Goal: Task Accomplishment & Management: Manage account settings

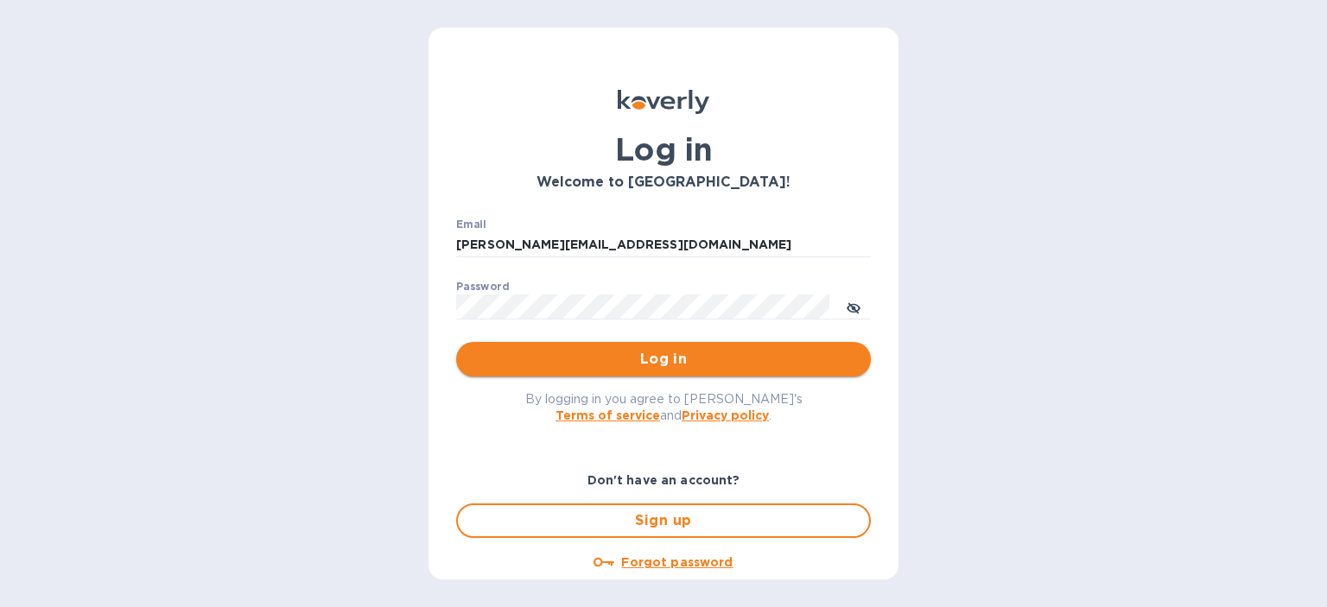
click at [659, 360] on span "Log in" at bounding box center [663, 359] width 387 height 21
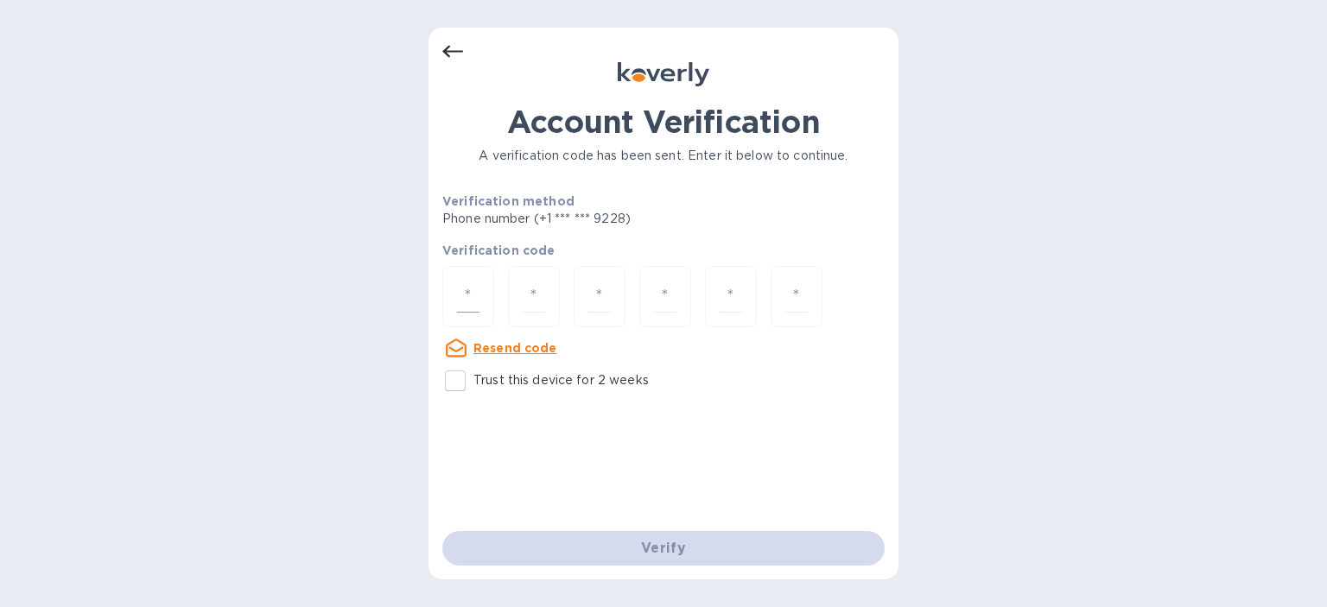
click at [474, 284] on input "number" at bounding box center [468, 297] width 22 height 32
type input "3"
type input "6"
type input "9"
type input "6"
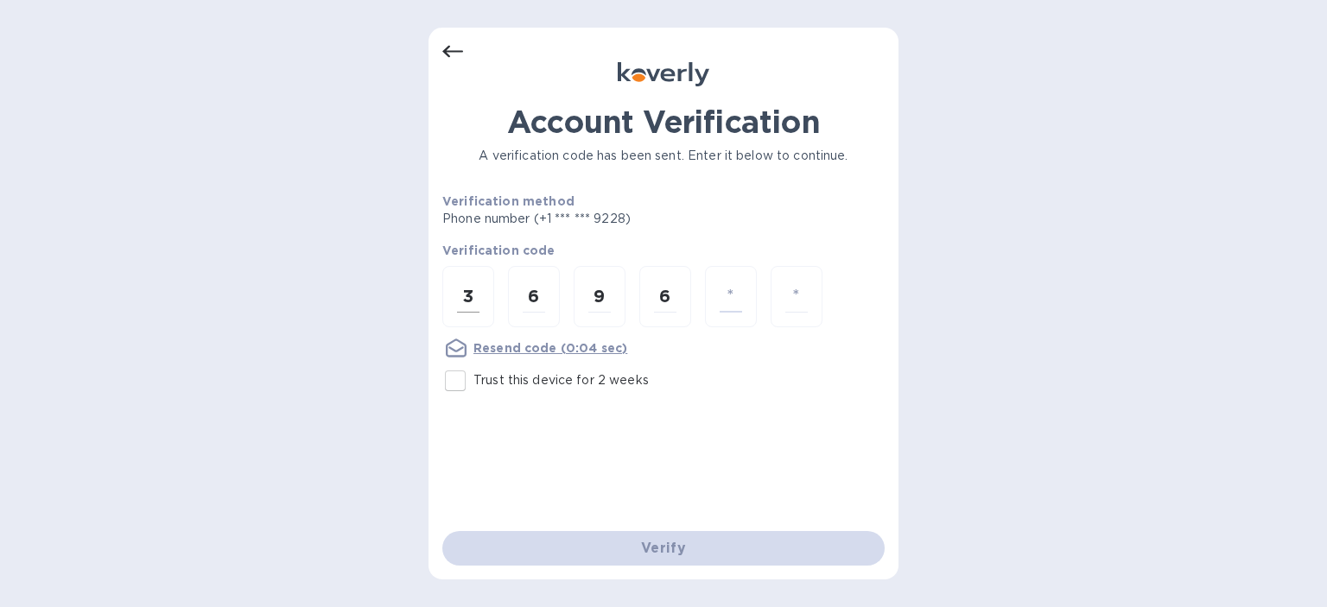
type input "2"
type input "8"
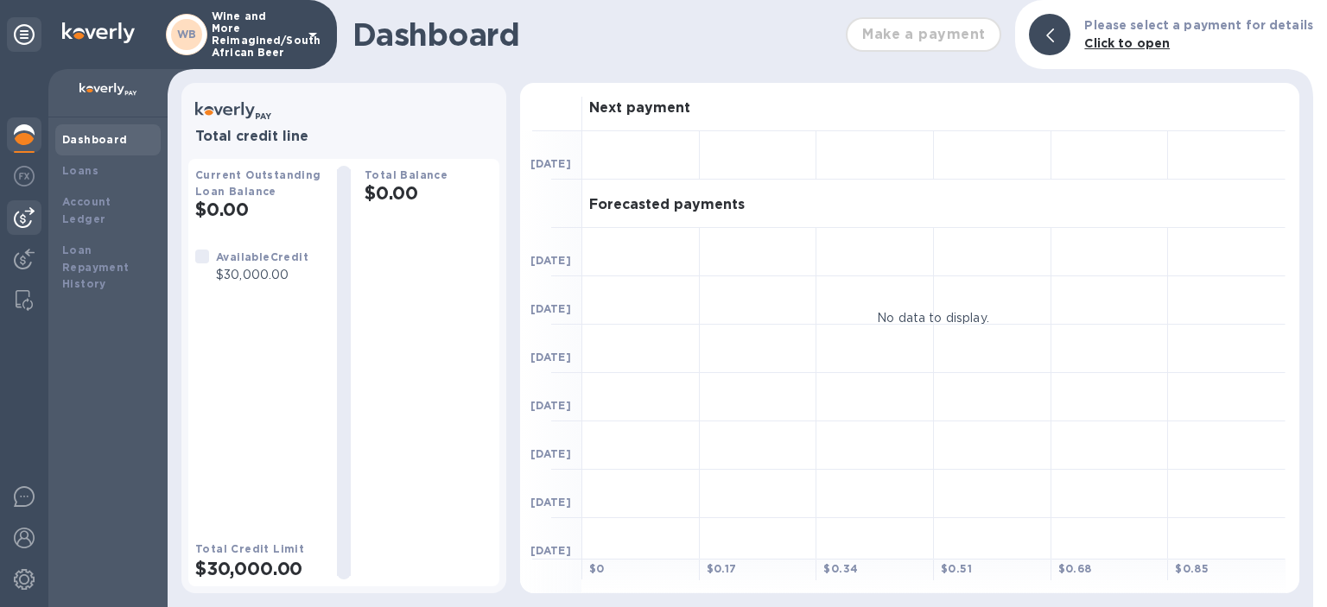
click at [22, 213] on img at bounding box center [24, 217] width 21 height 21
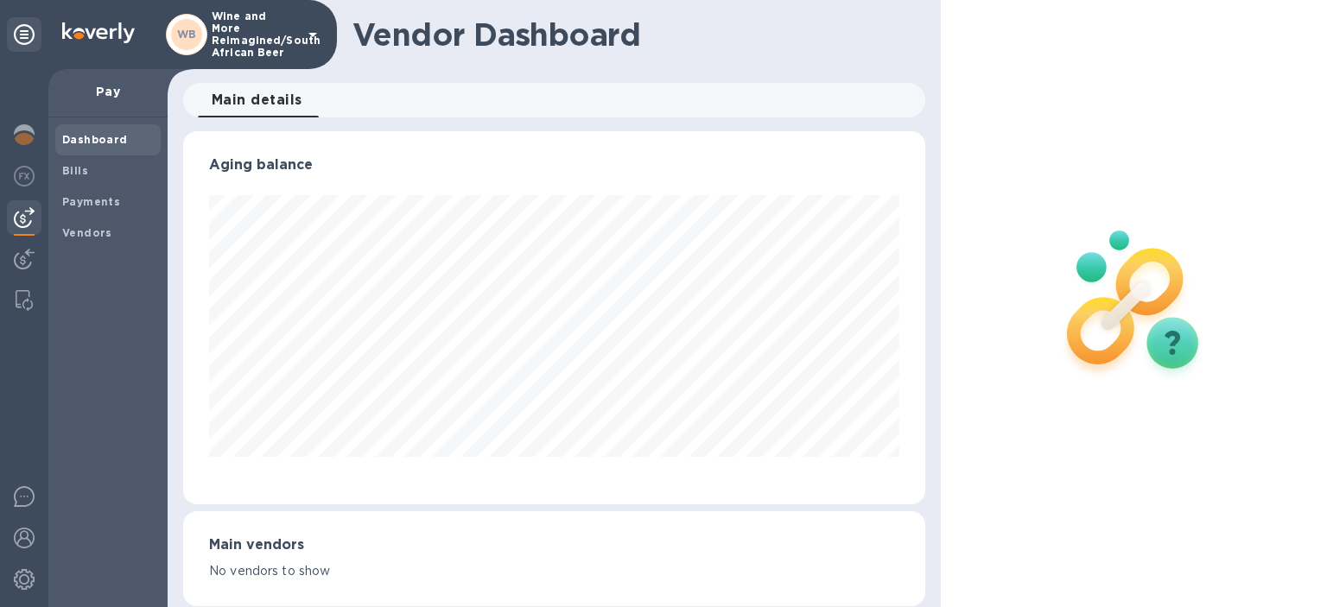
scroll to position [373, 742]
click at [99, 169] on span "Bills" at bounding box center [108, 170] width 92 height 17
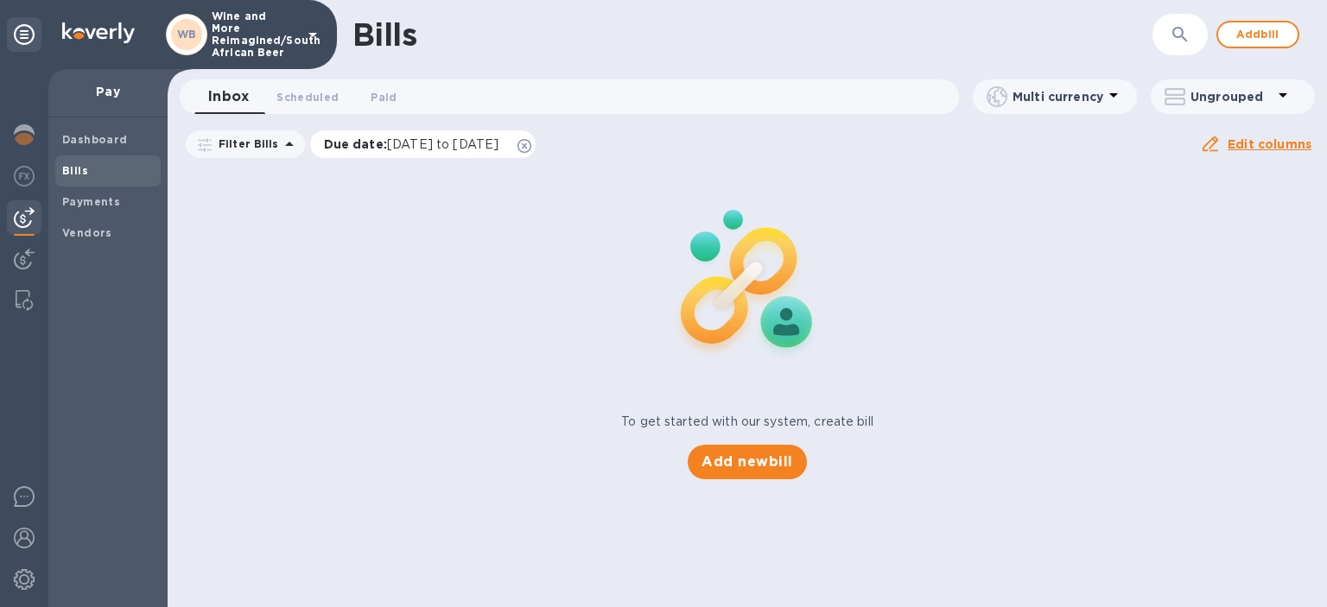
click at [406, 147] on span "[DATE] to [DATE]" at bounding box center [442, 144] width 111 height 14
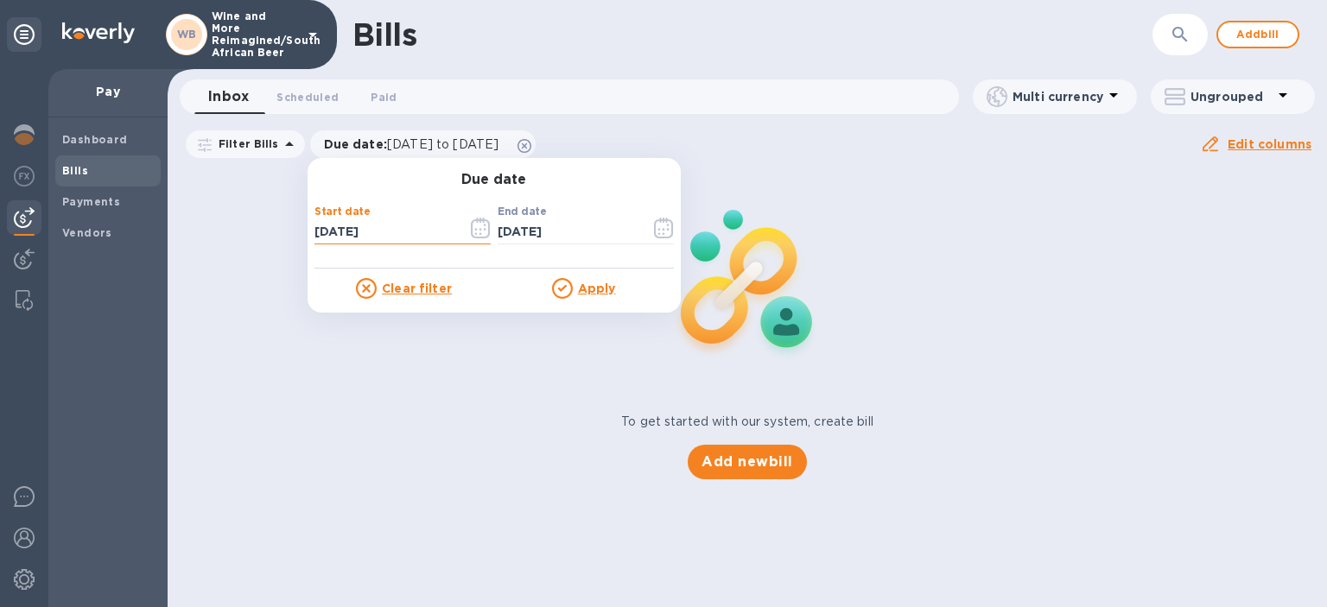
click at [323, 227] on input "[DATE]" at bounding box center [384, 232] width 139 height 26
type input "[DATE]"
click at [601, 283] on u "Apply" at bounding box center [597, 289] width 38 height 14
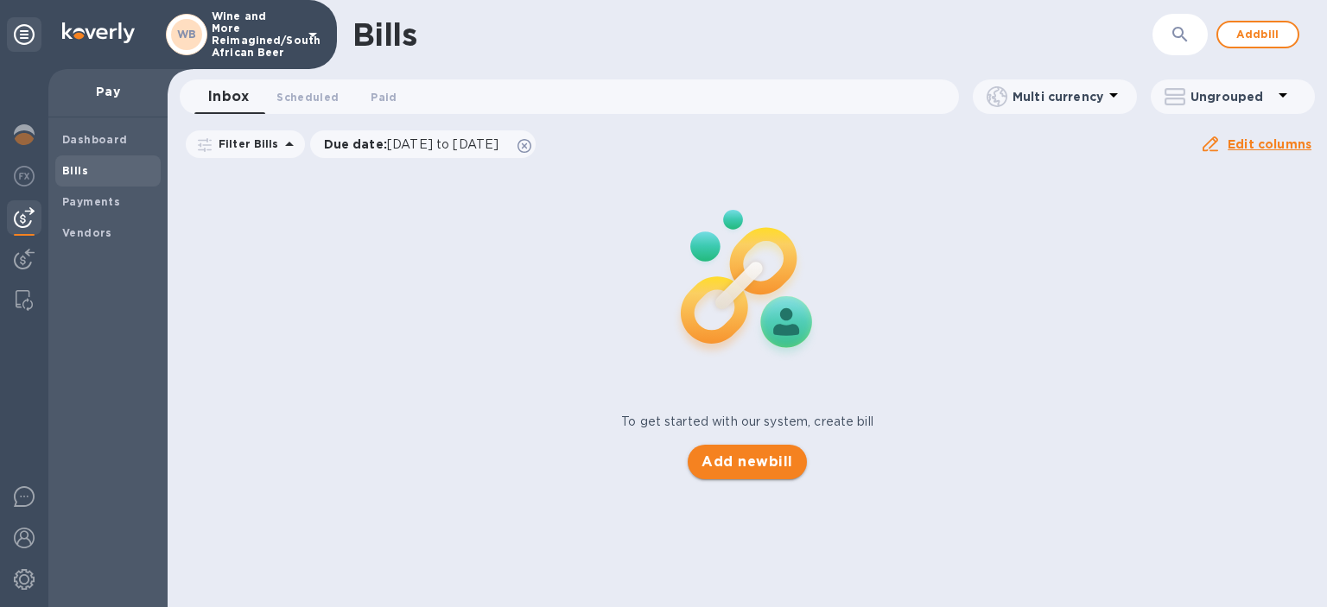
click at [751, 460] on span "Add new bill" at bounding box center [747, 462] width 91 height 21
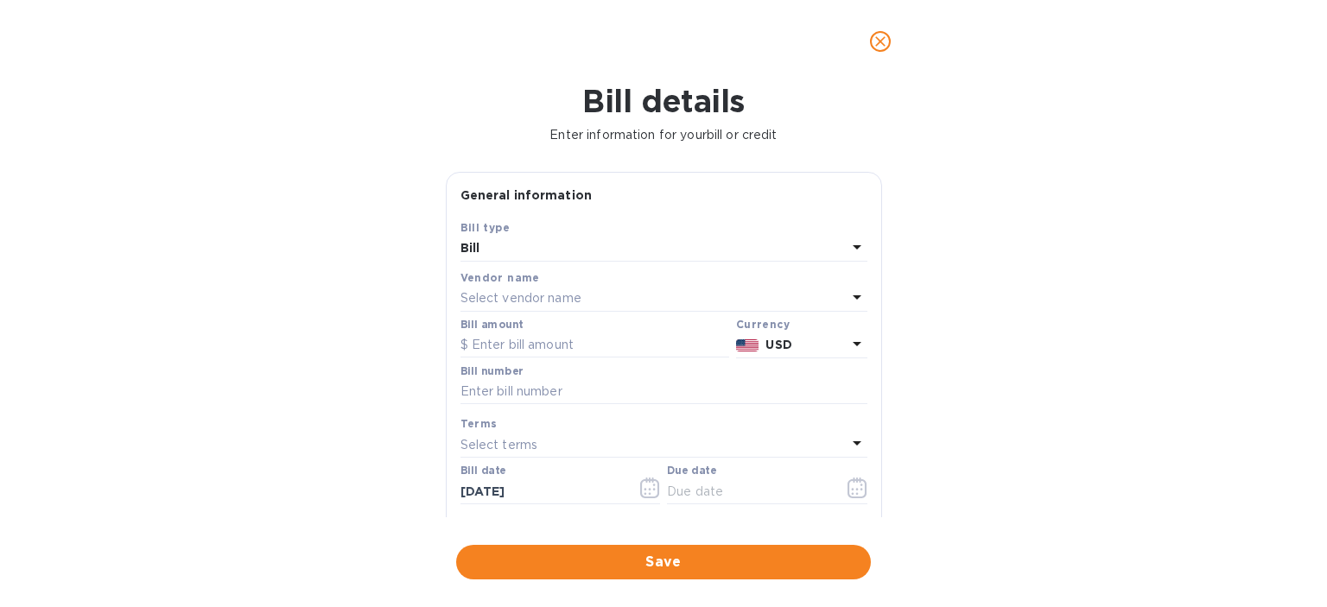
click at [511, 292] on p "Select vendor name" at bounding box center [521, 298] width 121 height 18
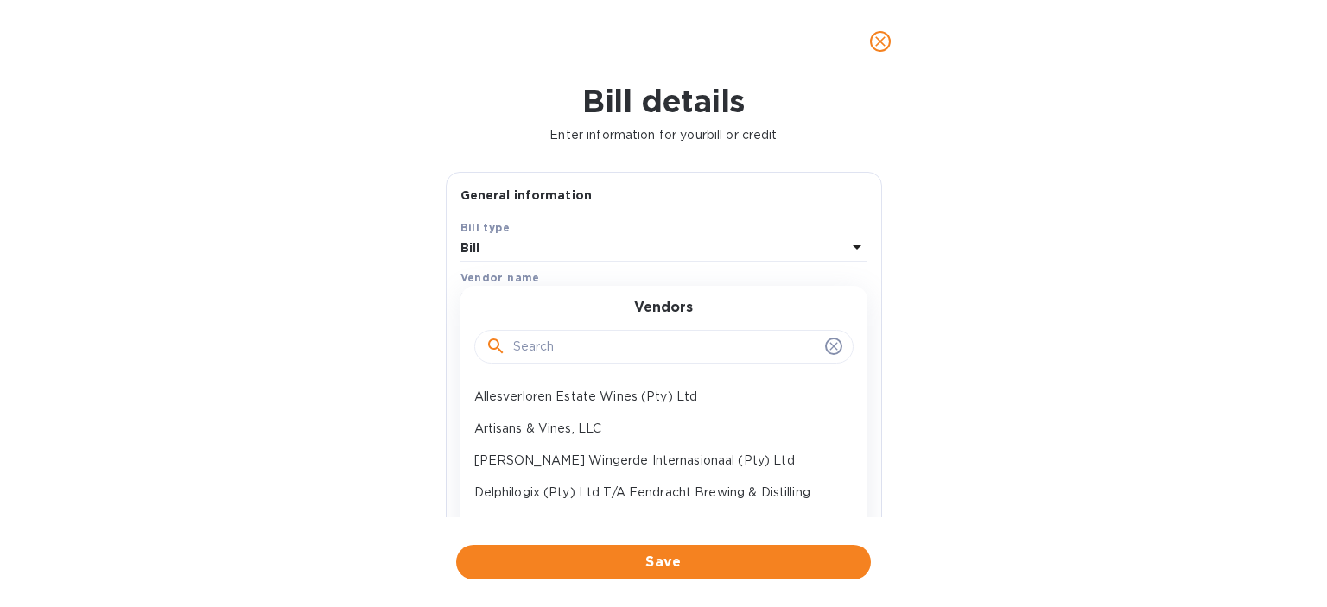
click at [521, 336] on input "text" at bounding box center [665, 347] width 305 height 26
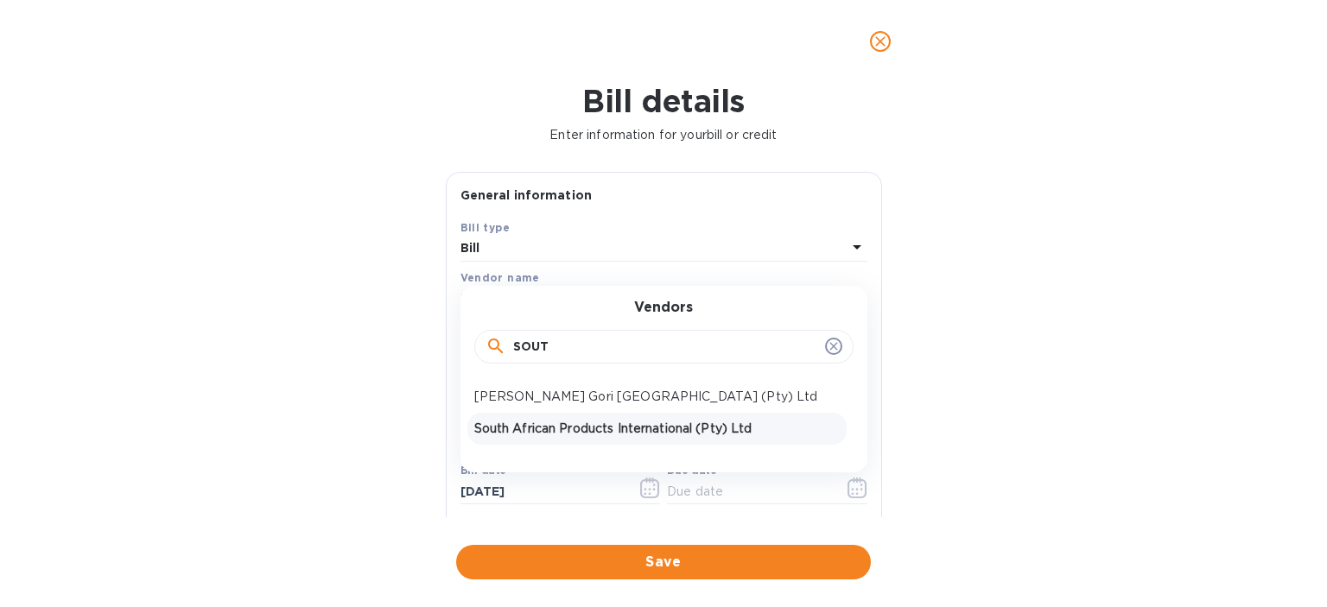
type input "SOUT"
click at [591, 423] on p "South African Products International (Pty) Ltd" at bounding box center [657, 429] width 366 height 18
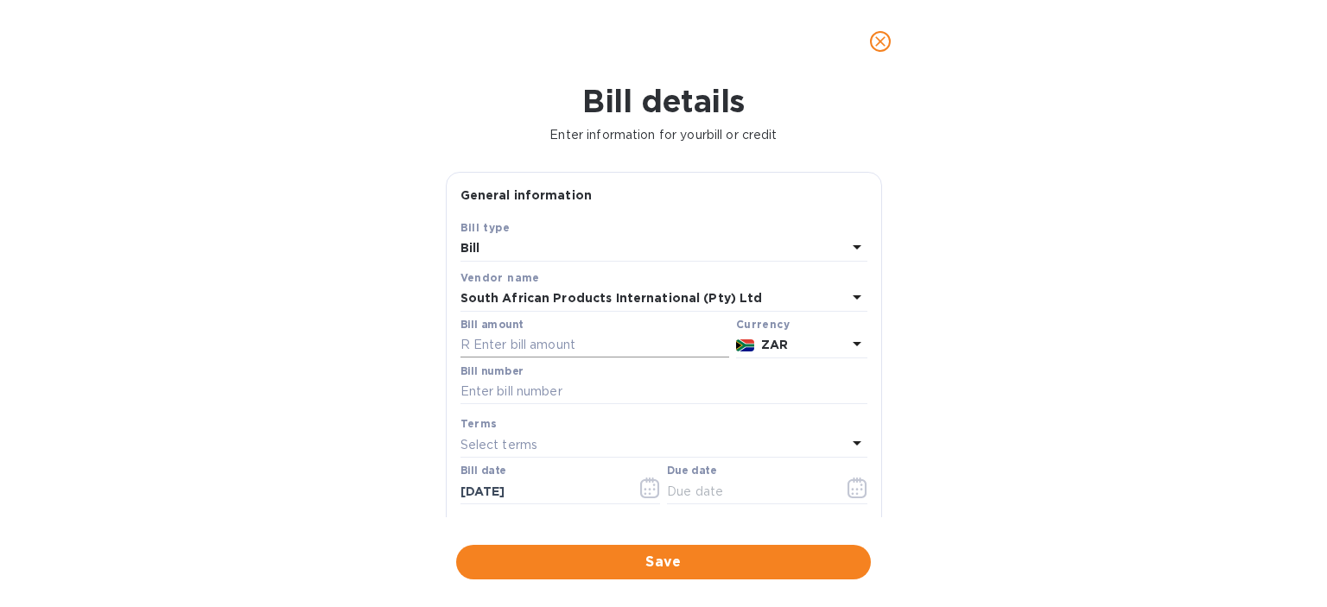
click at [489, 341] on input "text" at bounding box center [595, 346] width 269 height 26
type input "23,764.66"
click at [496, 395] on input "text" at bounding box center [664, 392] width 407 height 26
type input "202509903C"
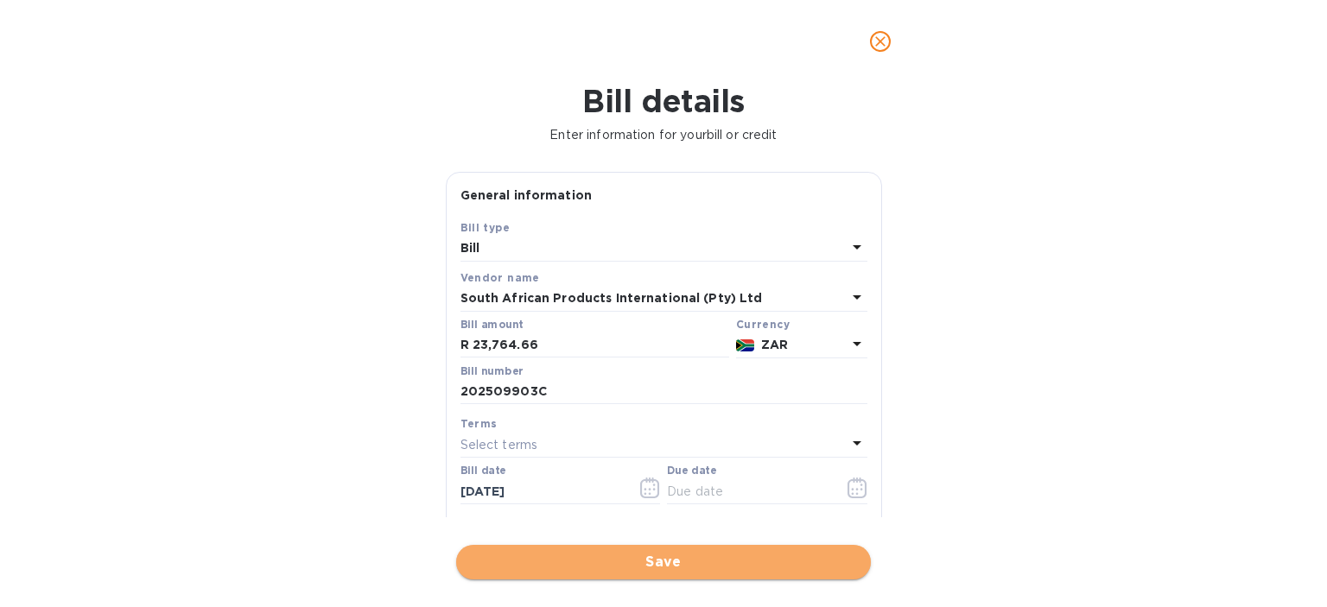
click at [668, 559] on span "Save" at bounding box center [663, 562] width 387 height 21
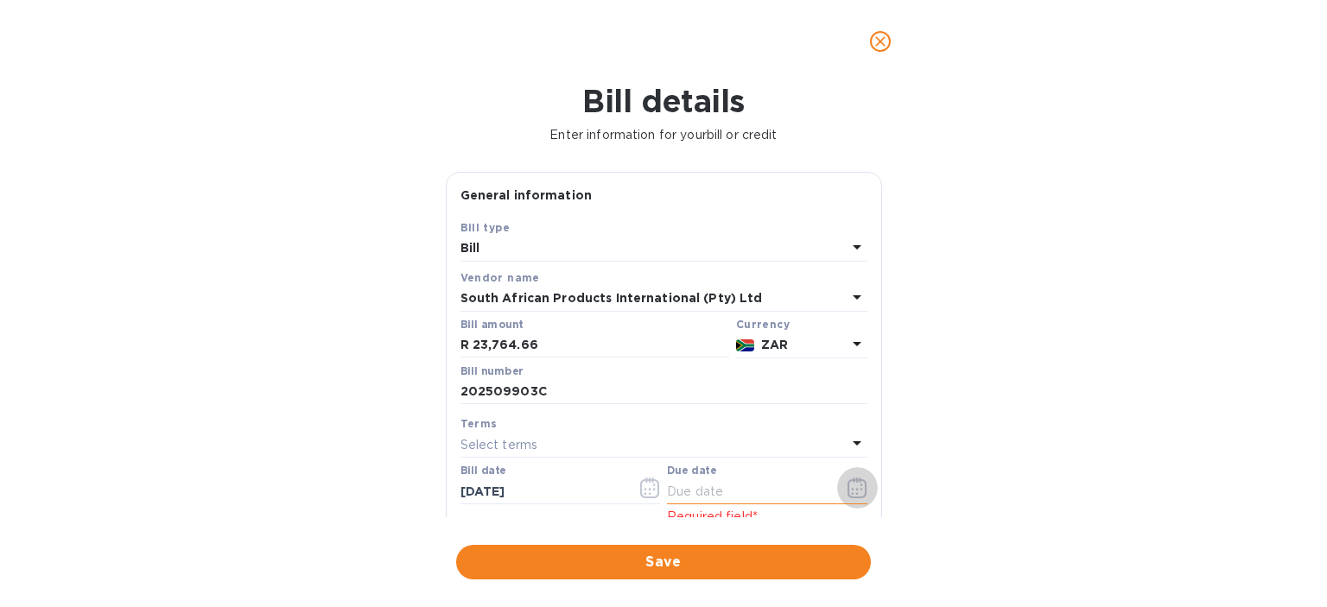
click at [855, 478] on button "button" at bounding box center [857, 487] width 41 height 41
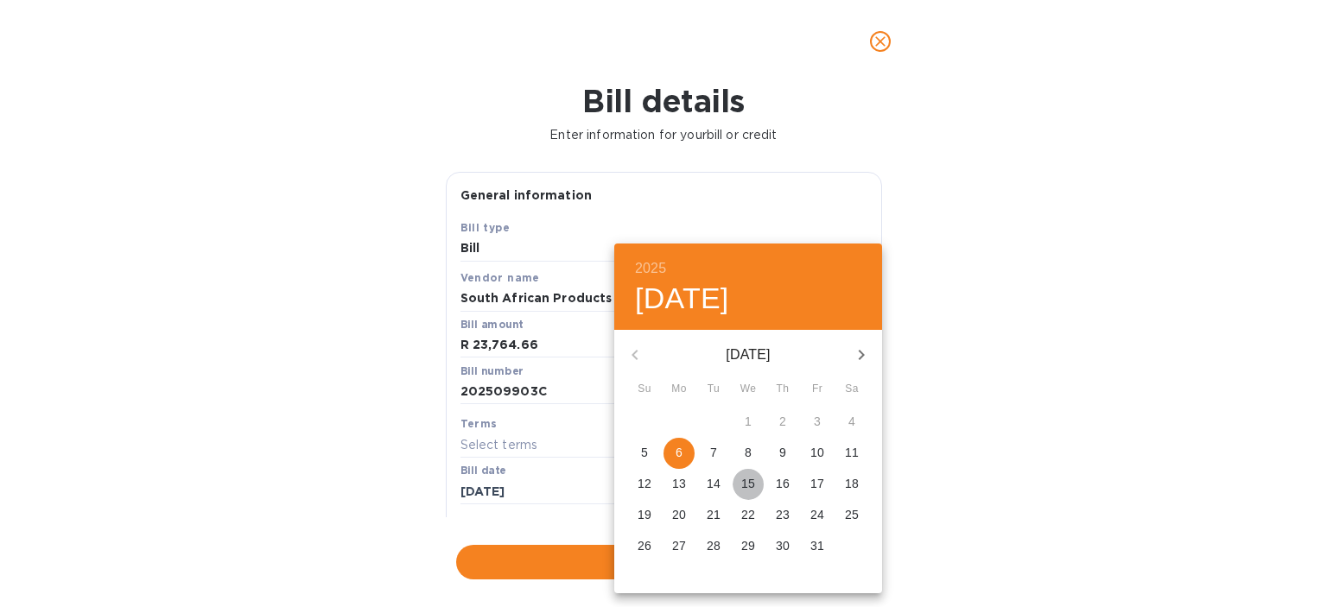
click at [757, 485] on span "15" at bounding box center [748, 483] width 31 height 17
type input "[DATE]"
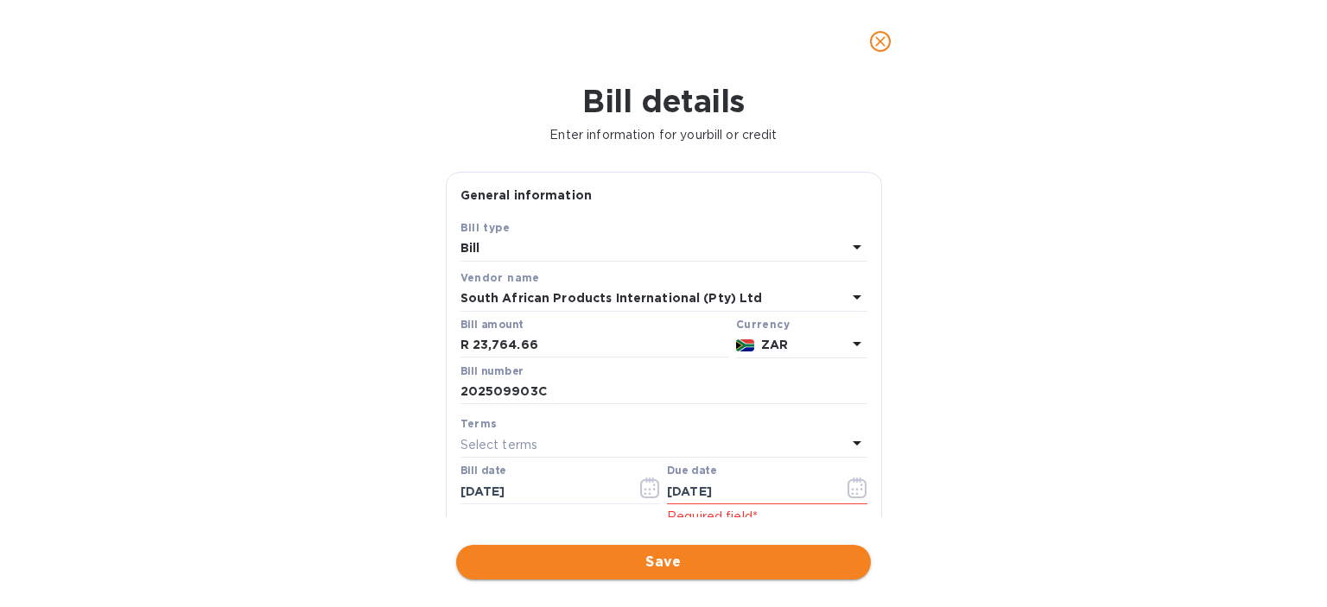
click at [688, 563] on span "Save" at bounding box center [663, 562] width 387 height 21
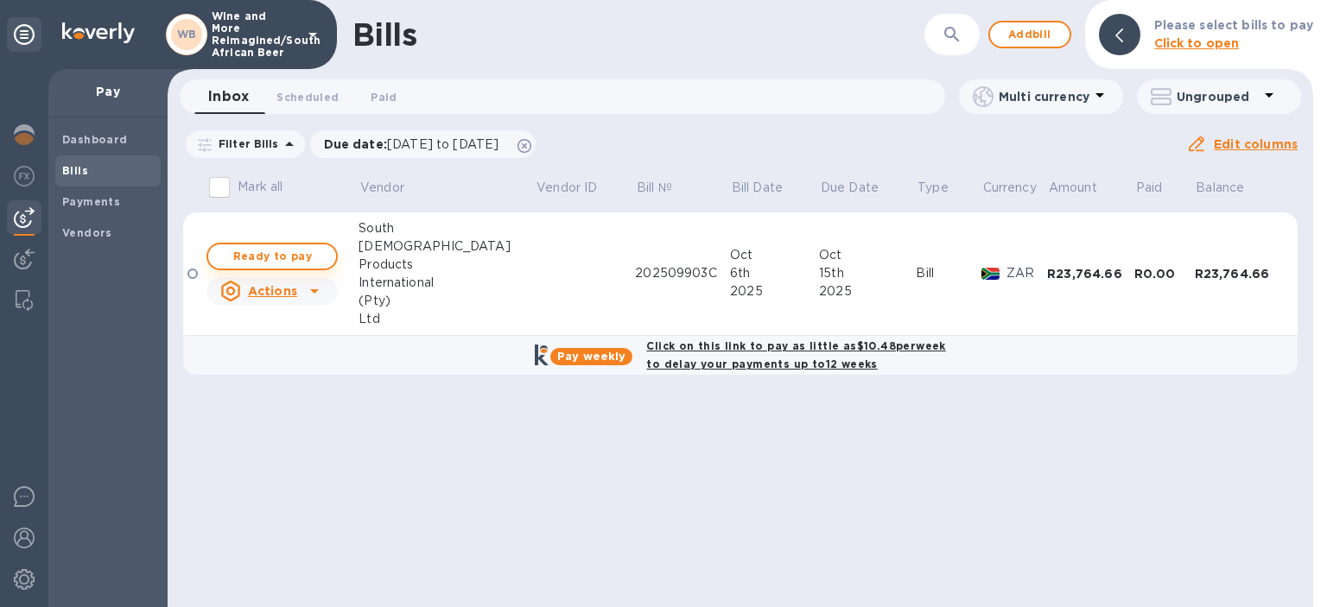
click at [247, 259] on span "Ready to pay" at bounding box center [272, 256] width 100 height 21
click at [289, 258] on span "Ready to pay" at bounding box center [272, 256] width 100 height 21
checkbox input "true"
